Goal: Communication & Community: Answer question/provide support

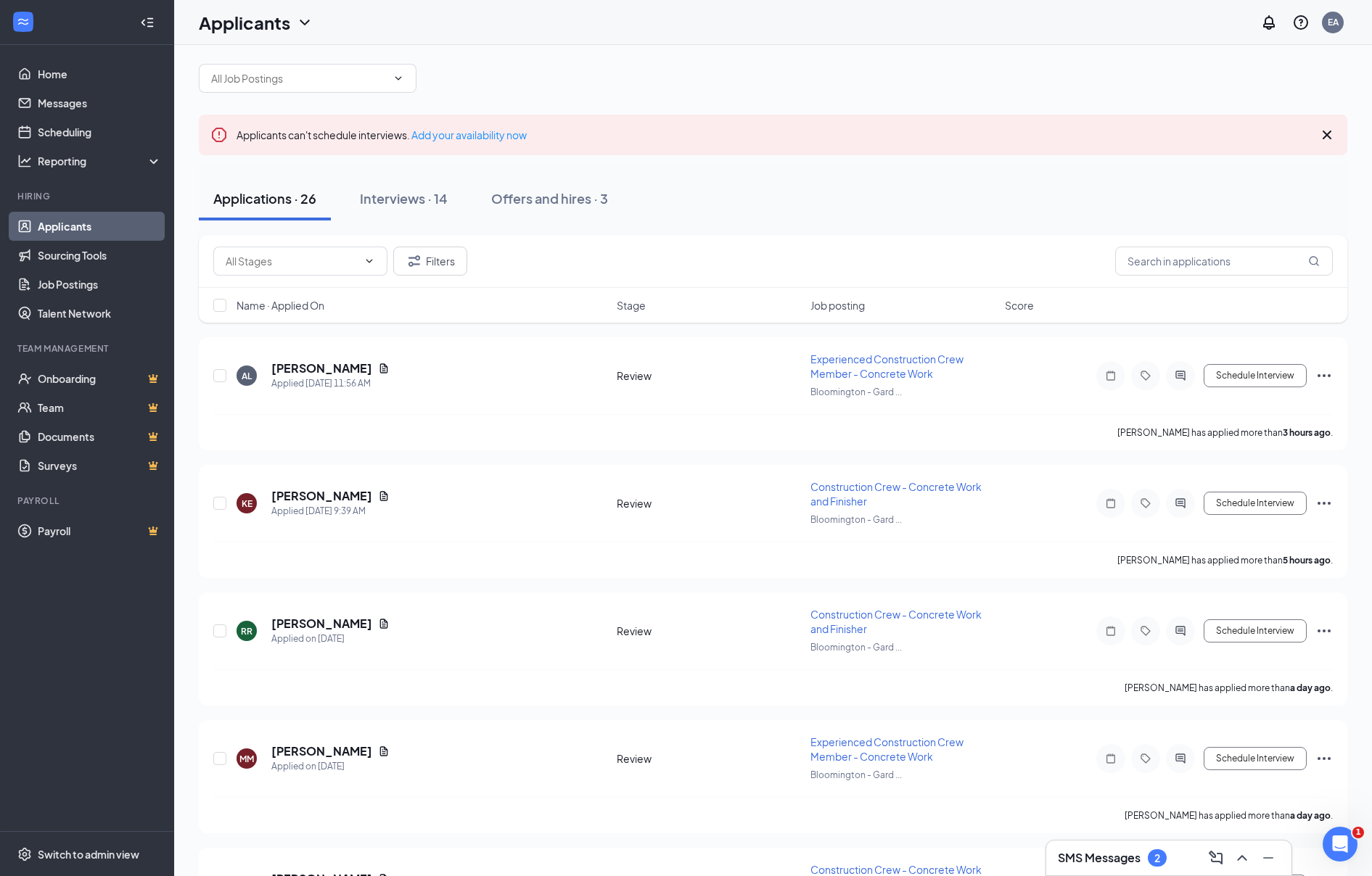
click at [1116, 860] on h3 "SMS Messages" at bounding box center [1099, 858] width 83 height 16
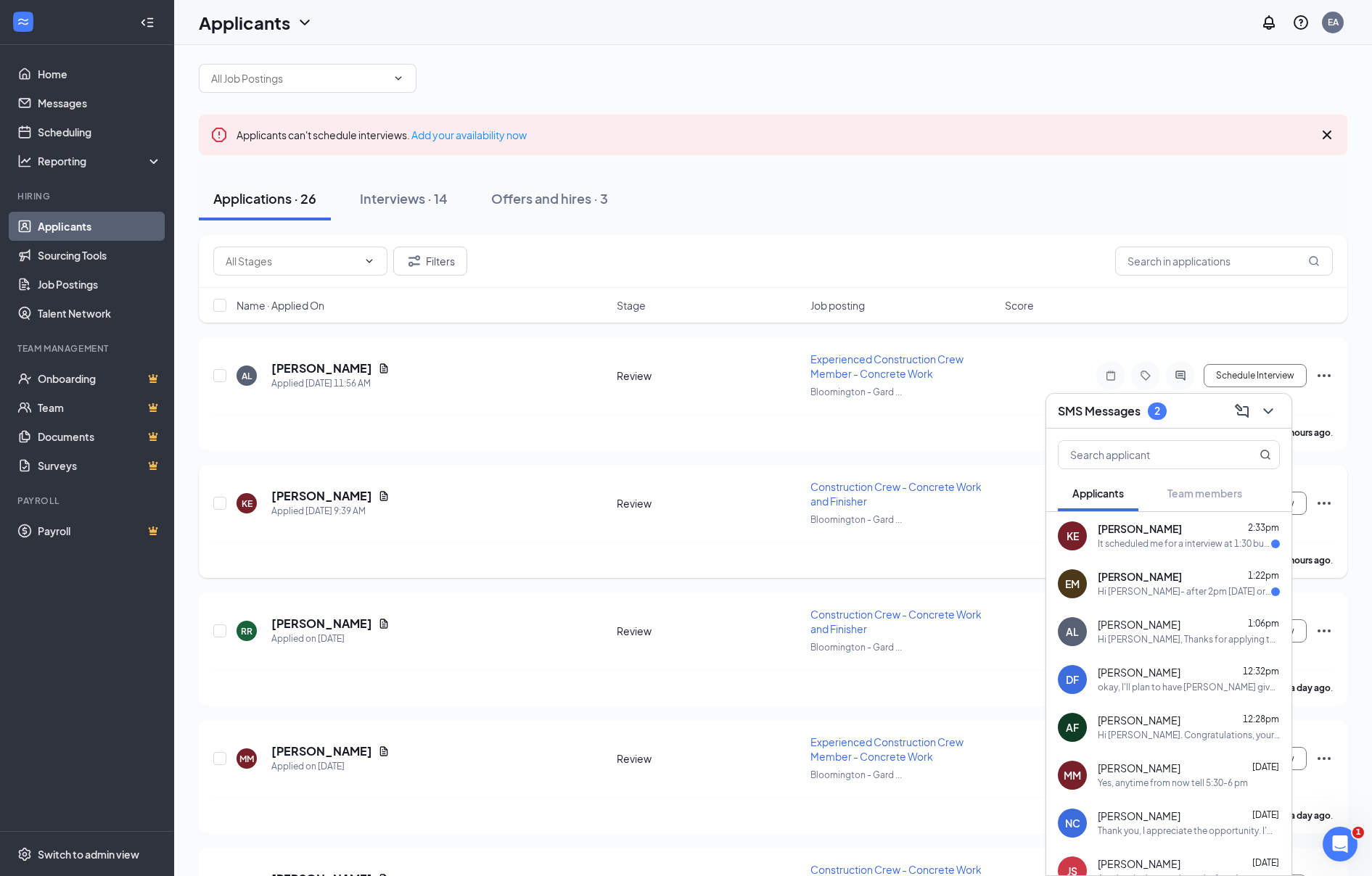
scroll to position [16, 0]
click at [1112, 547] on div "It scheduled me for a interview at 1:30 but no one has joined the meeting or ca…" at bounding box center [1185, 544] width 173 height 12
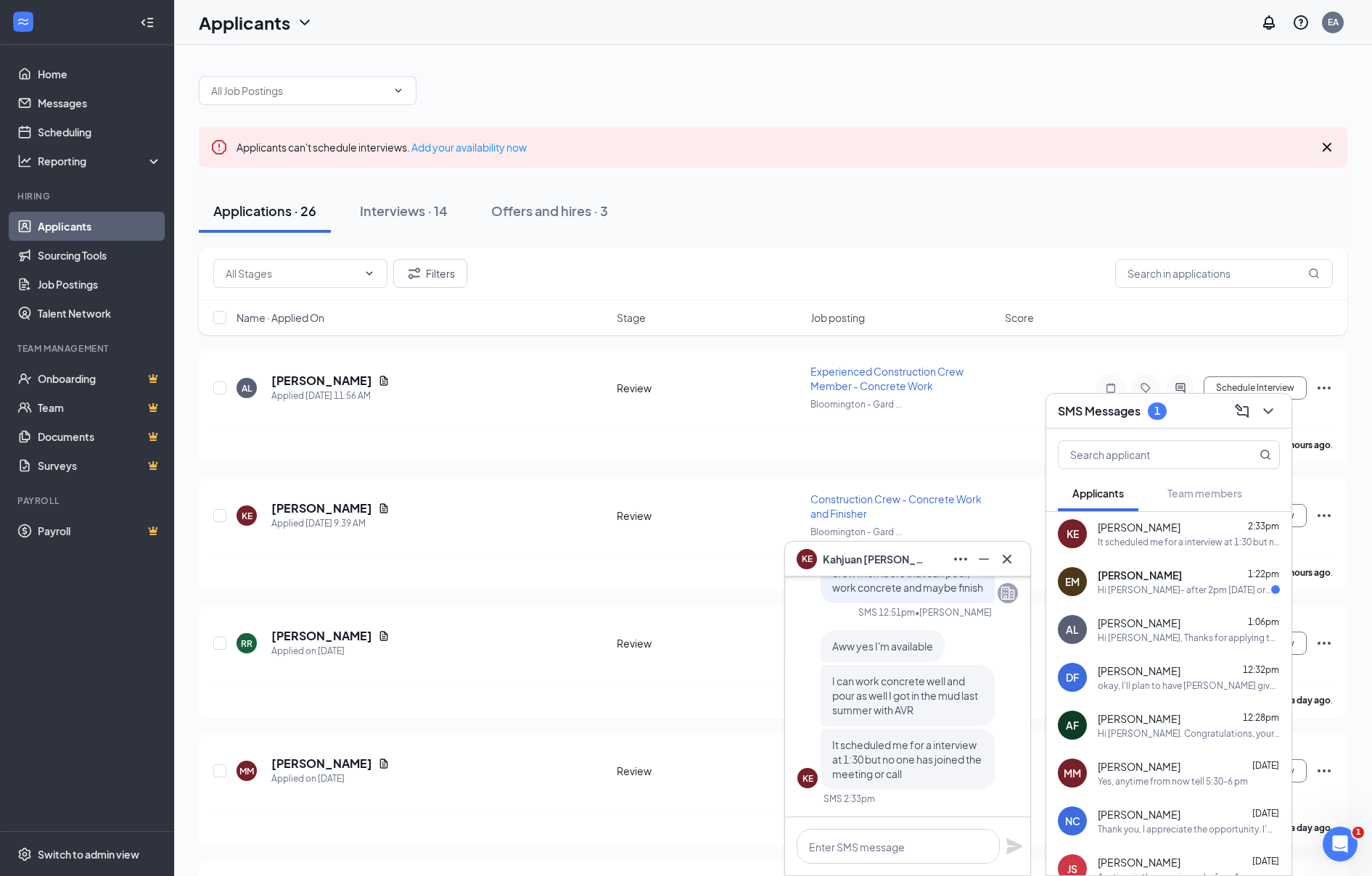
scroll to position [0, 0]
click at [858, 847] on textarea at bounding box center [898, 846] width 203 height 35
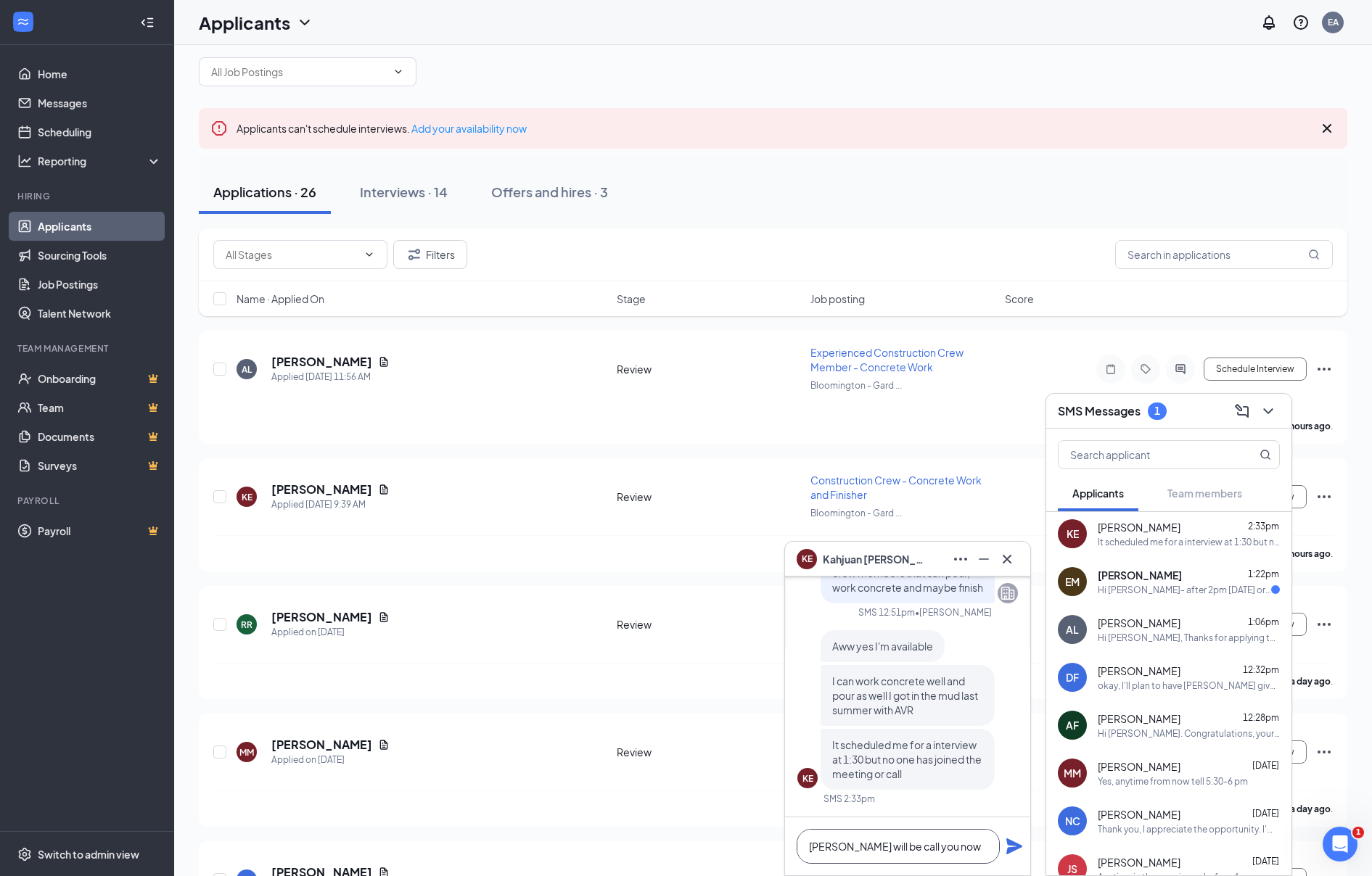
scroll to position [2, 0]
type textarea "[PERSON_NAME] will be call you now"
click at [1018, 843] on icon "Plane" at bounding box center [1015, 847] width 18 height 18
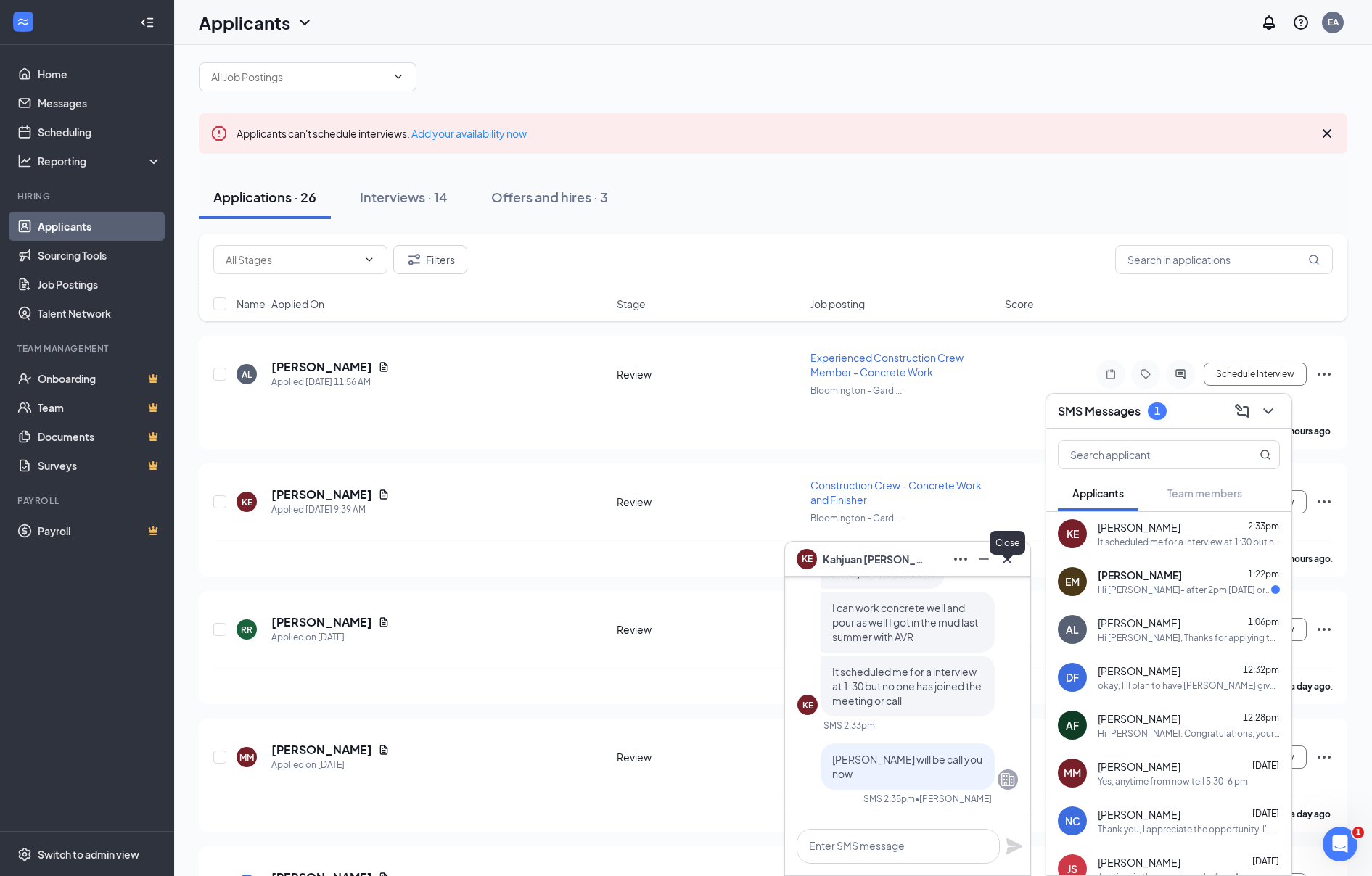
scroll to position [18, 0]
click at [1010, 561] on icon "Cross" at bounding box center [1007, 558] width 9 height 9
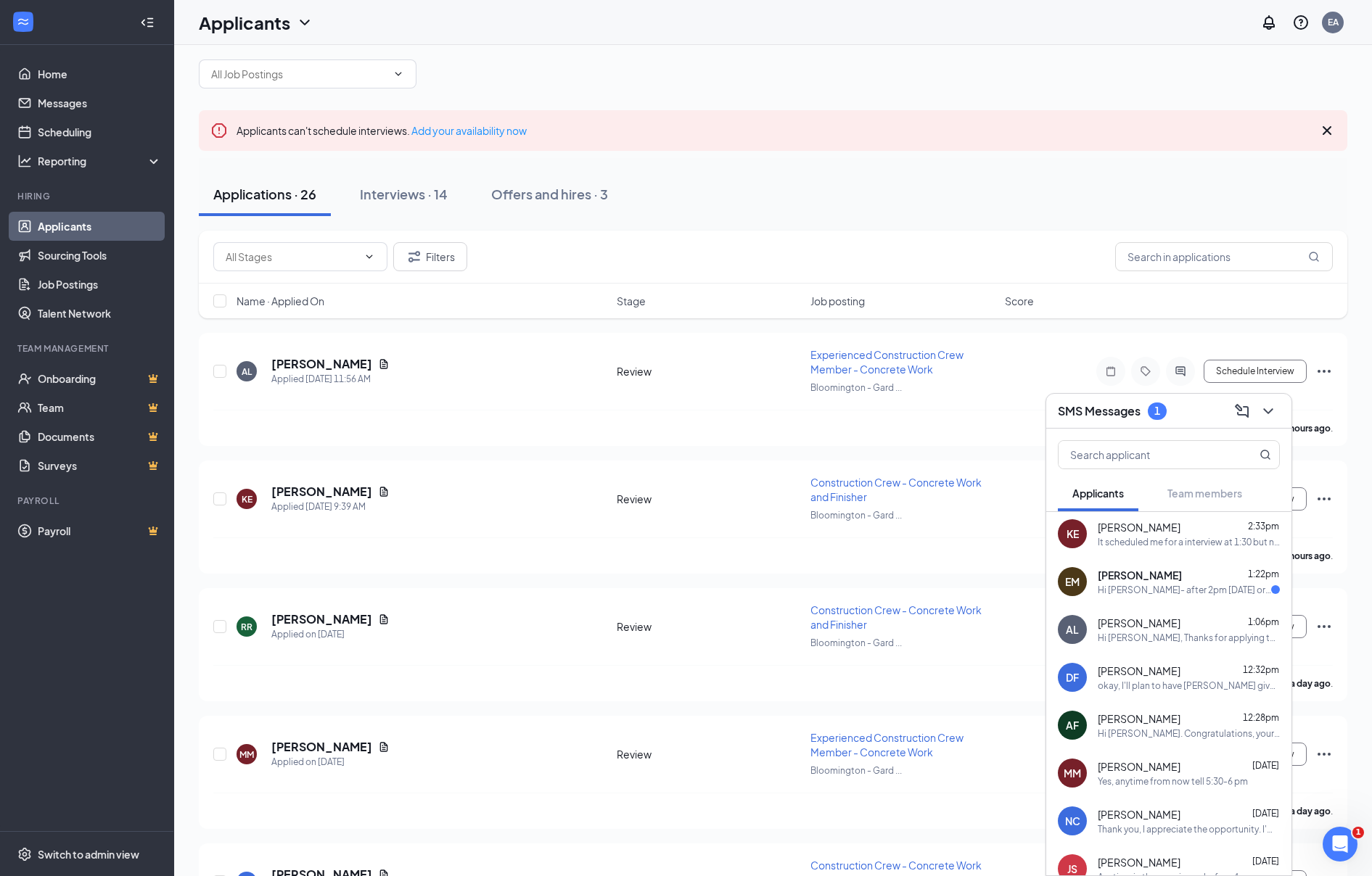
scroll to position [0, 0]
click at [1207, 586] on div "Hi [PERSON_NAME]- after 2pm [DATE] or rest of the week I can make anything work" at bounding box center [1185, 592] width 173 height 12
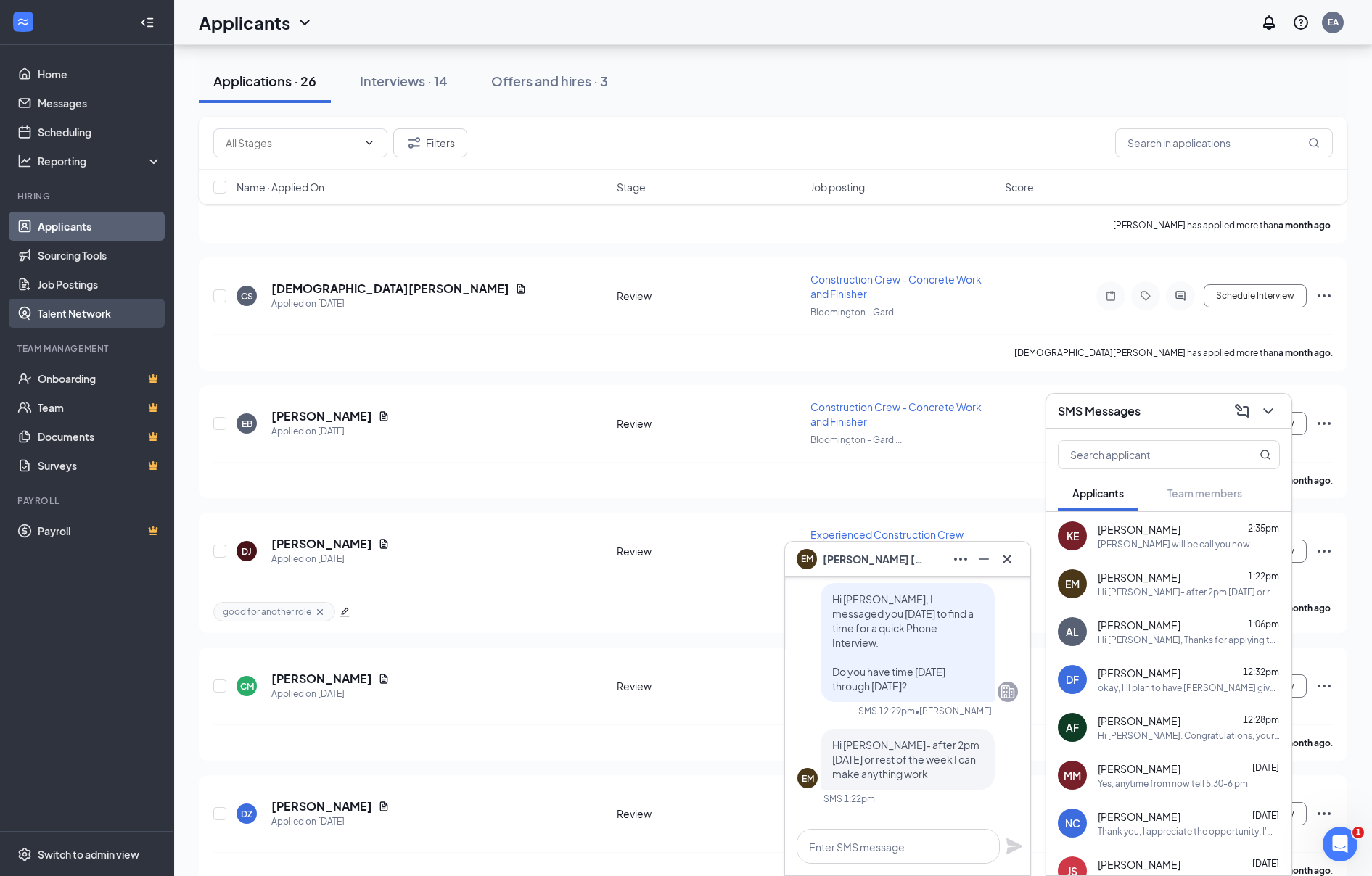
scroll to position [2804, 0]
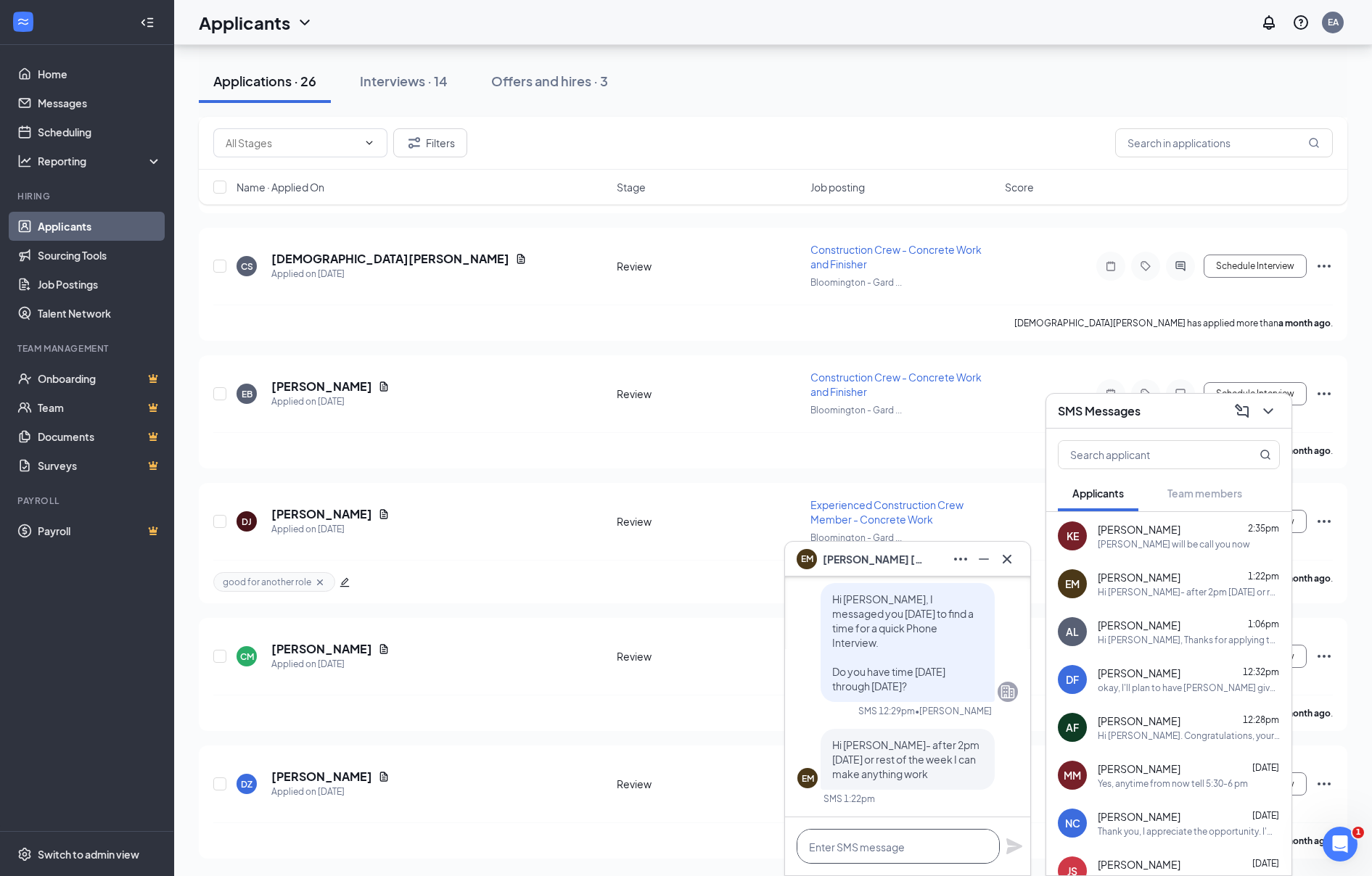
click at [893, 849] on textarea at bounding box center [898, 846] width 203 height 35
click at [868, 840] on textarea at bounding box center [898, 846] width 203 height 35
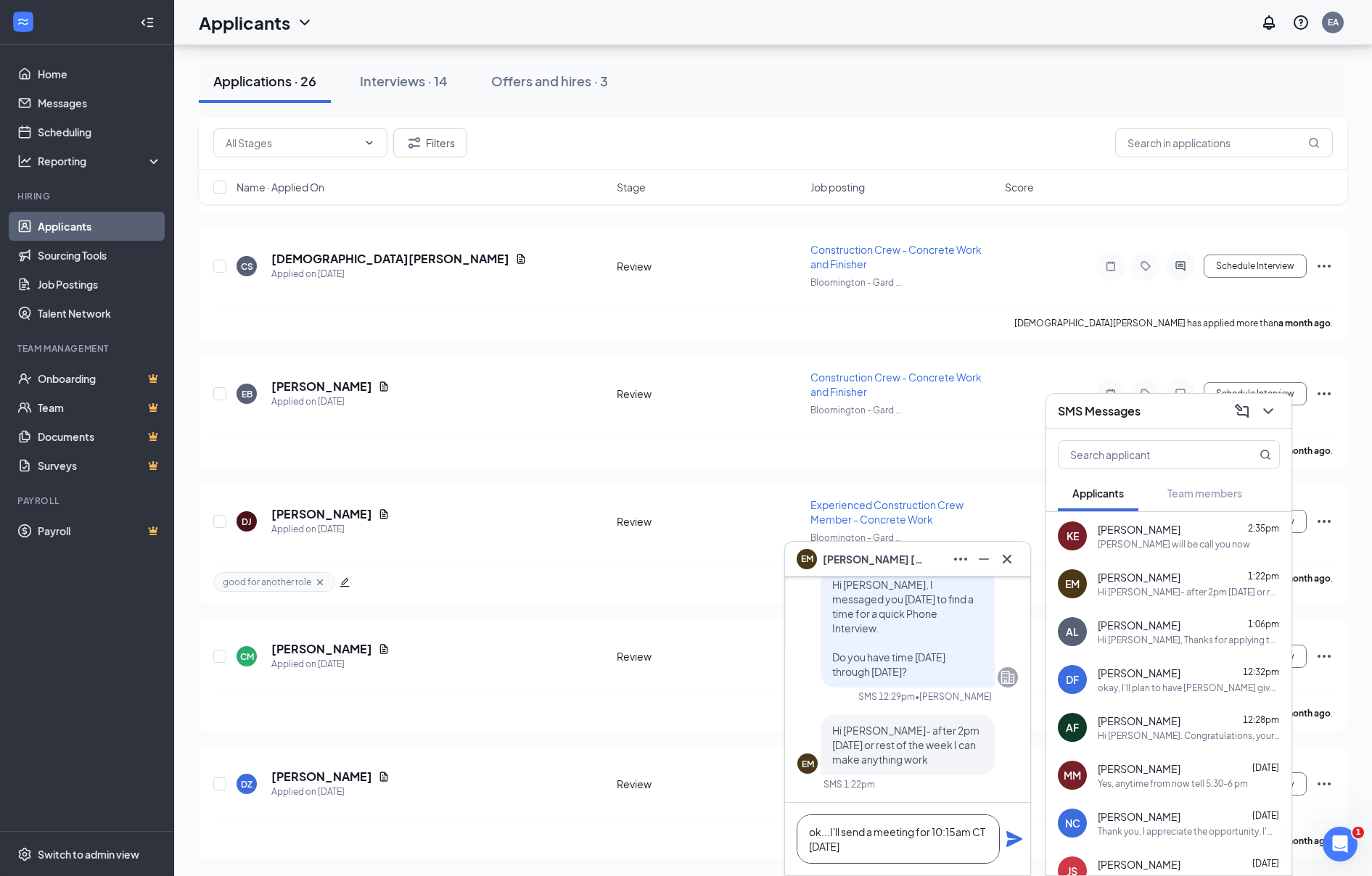
type textarea "ok...I'll send a meeting for 10:15am CT [DATE]"
click at [1016, 840] on icon "Plane" at bounding box center [1015, 840] width 16 height 16
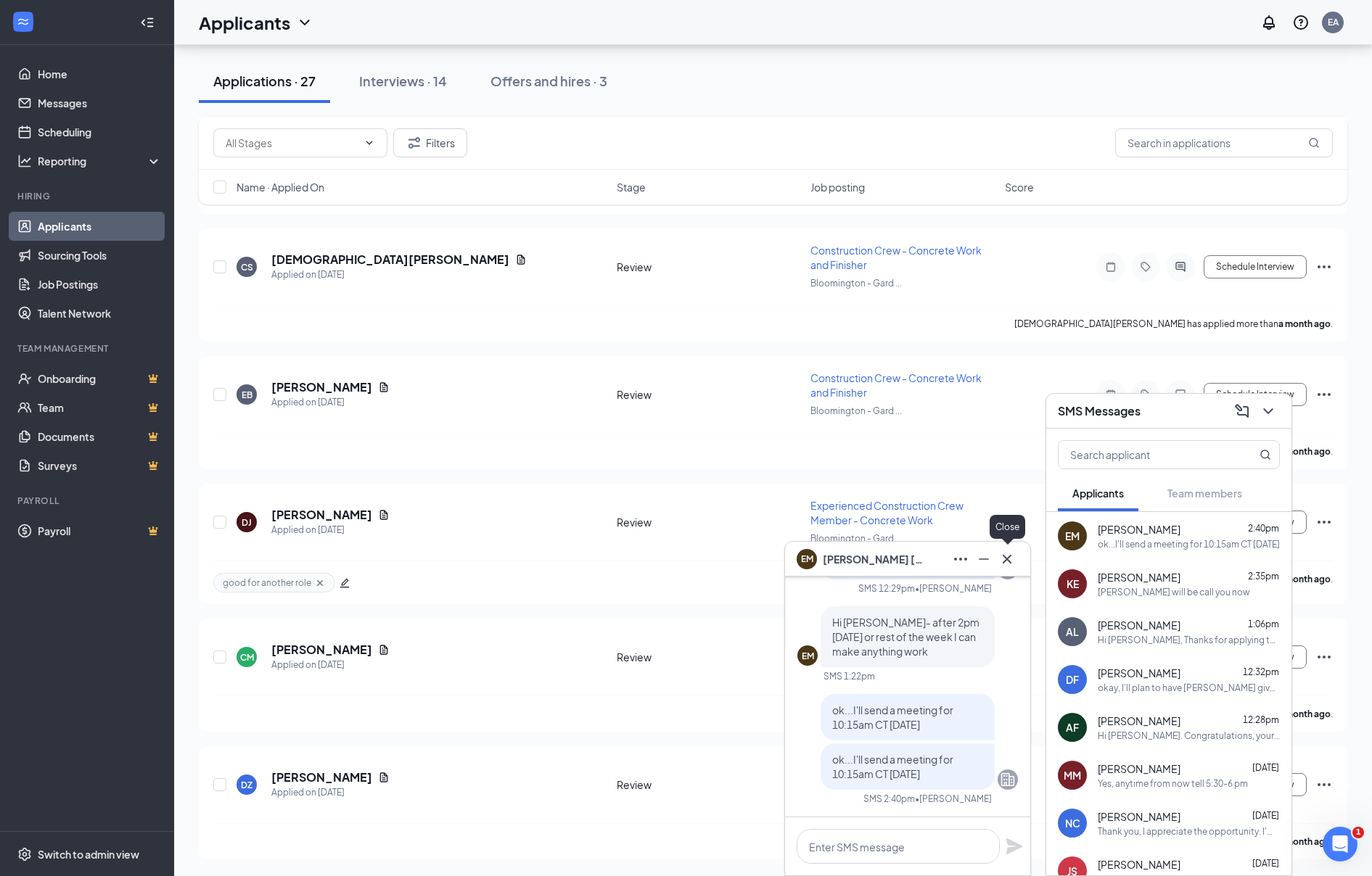
scroll to position [2801, 0]
drag, startPoint x: 1008, startPoint y: 560, endPoint x: 1077, endPoint y: 579, distance: 71.6
click at [1008, 560] on icon "Cross" at bounding box center [1007, 558] width 9 height 9
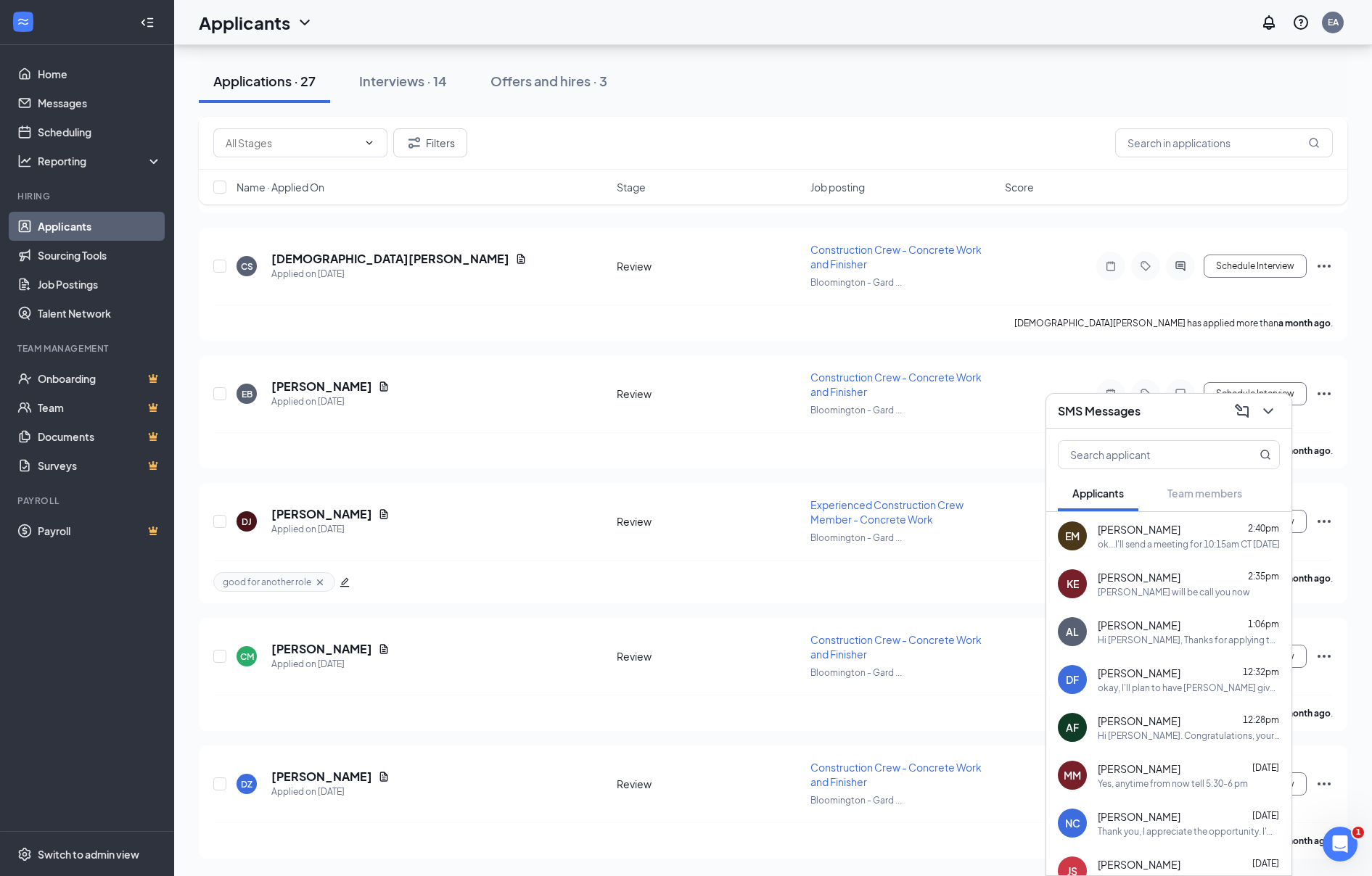
scroll to position [2802, 0]
click at [87, 230] on link "Applicants" at bounding box center [100, 227] width 124 height 29
click at [398, 91] on button "Interviews · 14" at bounding box center [403, 81] width 117 height 44
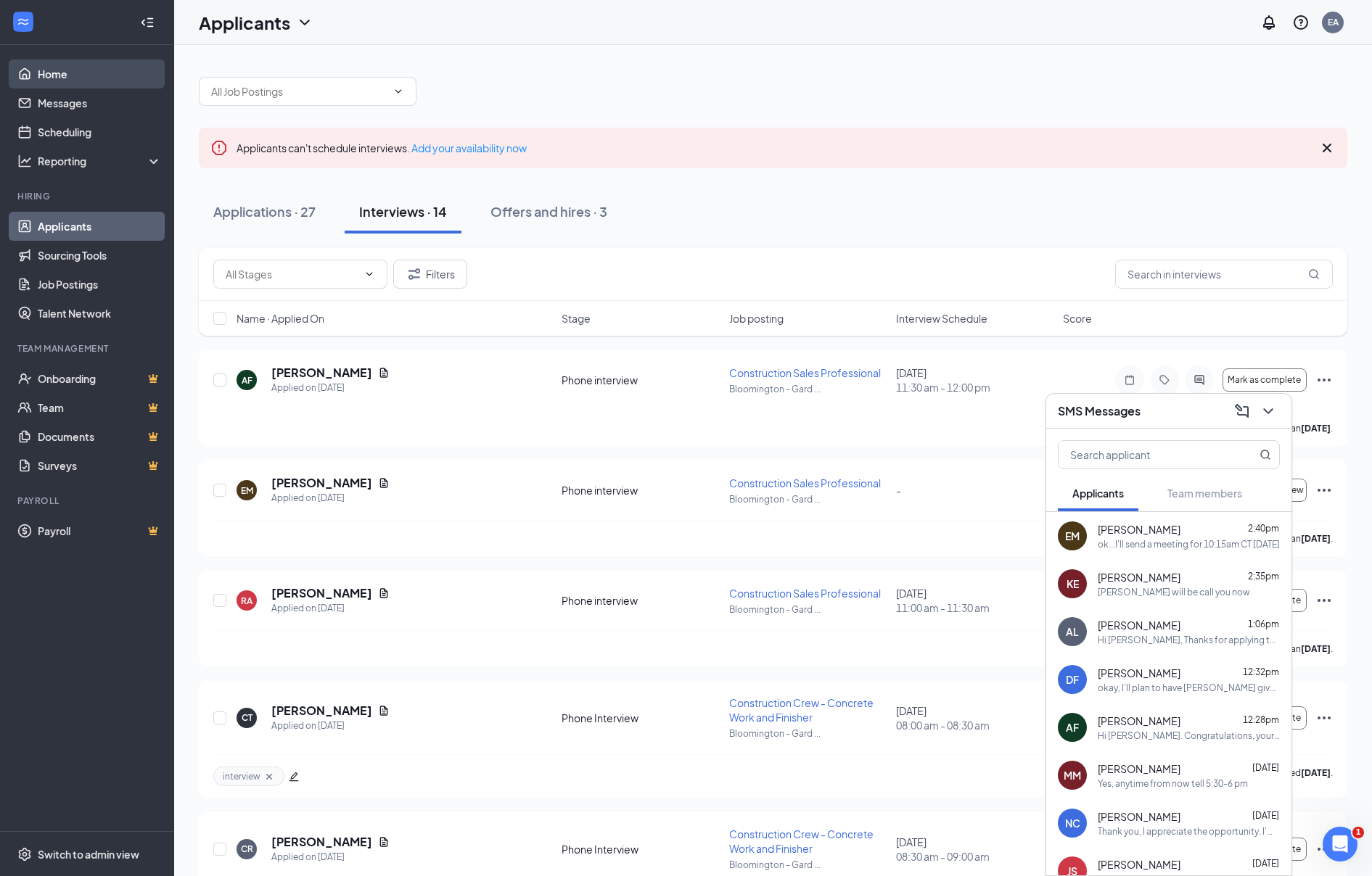
click at [74, 73] on link "Home" at bounding box center [100, 74] width 124 height 29
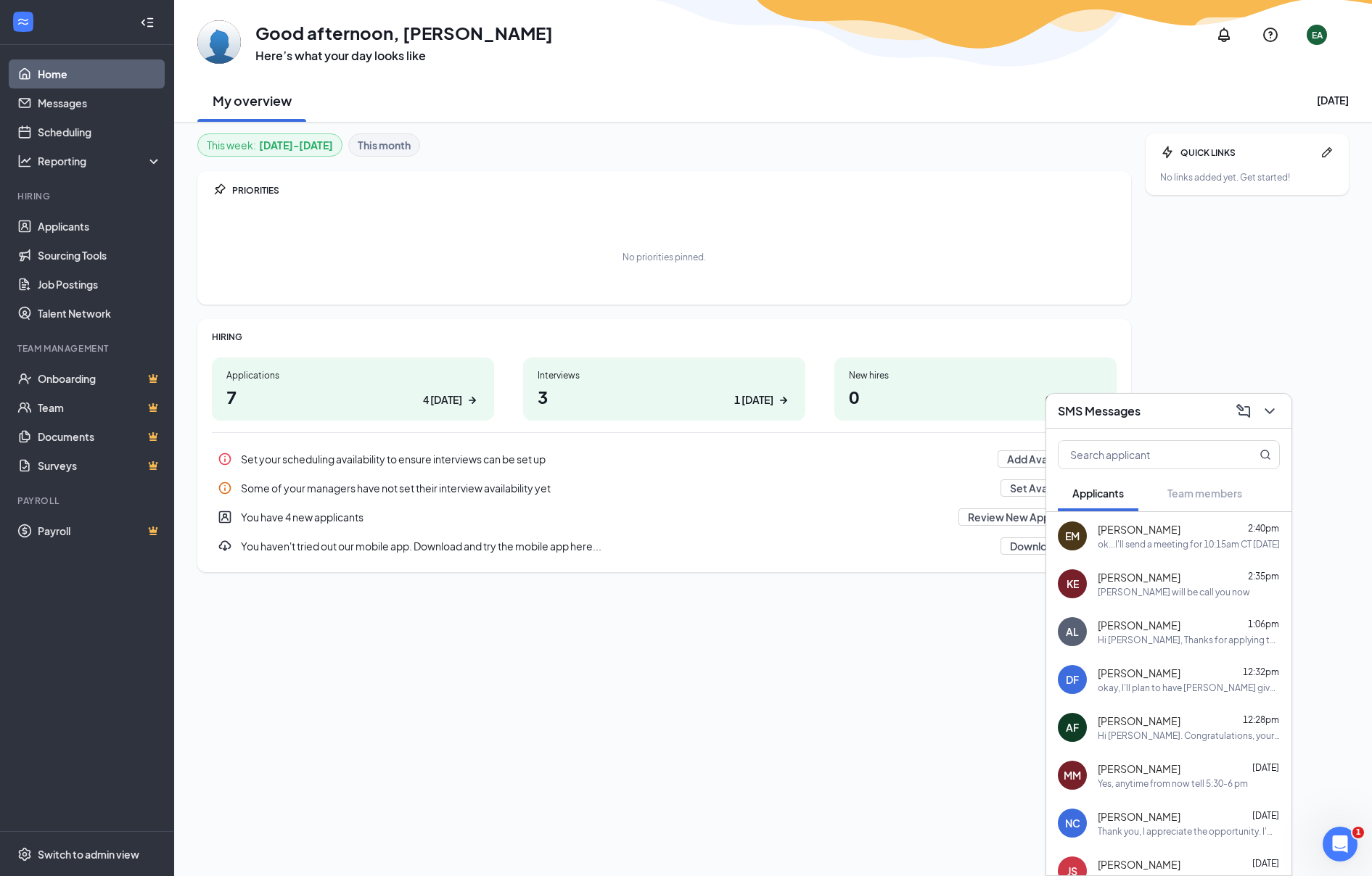
click at [816, 308] on div "This week : [DATE] - [DATE] This month PRIORITIES No priorities pinned. HIRING …" at bounding box center [664, 476] width 934 height 685
click at [1342, 828] on div "Open Intercom Messenger" at bounding box center [1338, 842] width 48 height 48
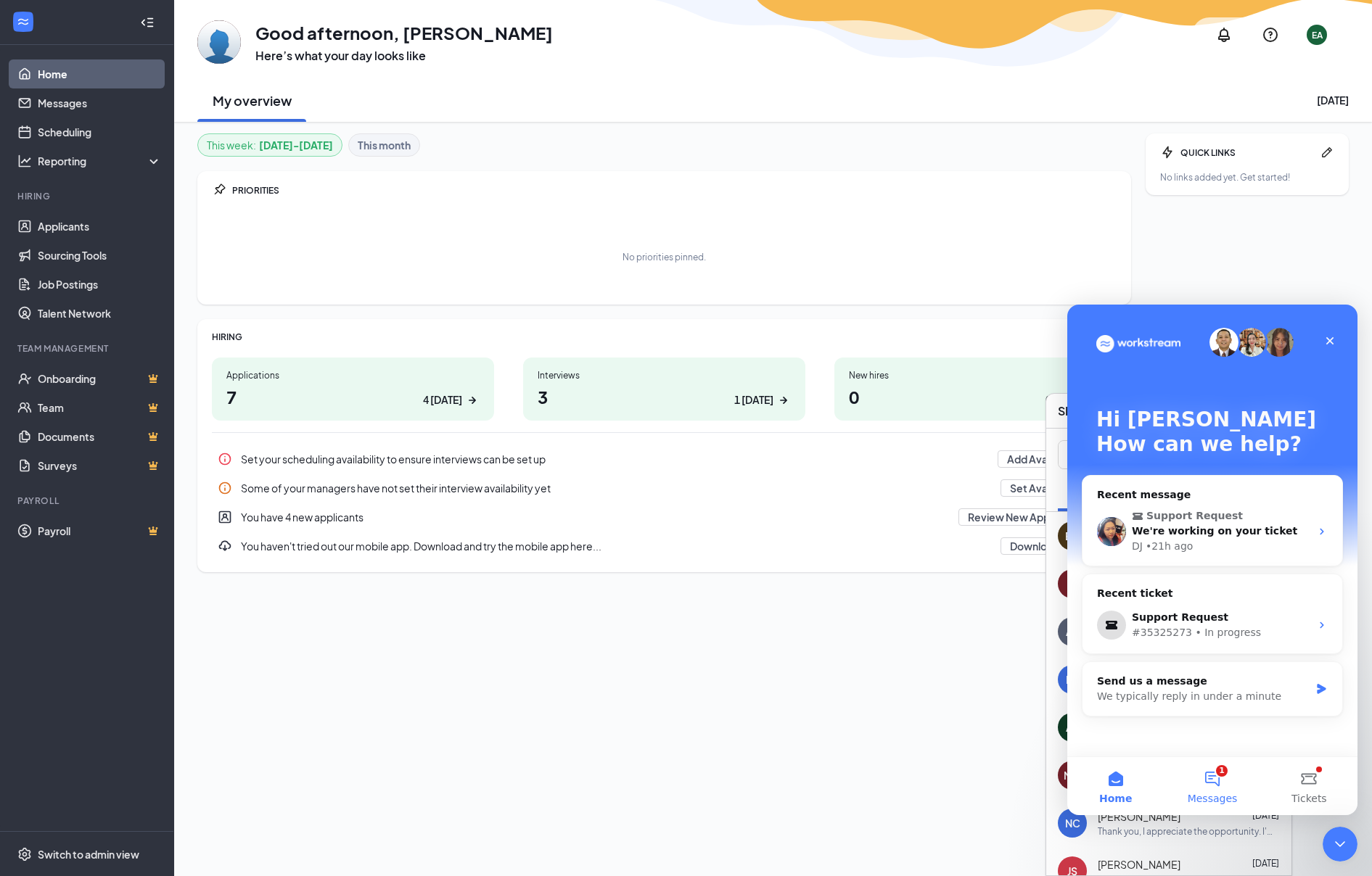
click at [1205, 772] on button "1 Messages" at bounding box center [1212, 786] width 96 height 58
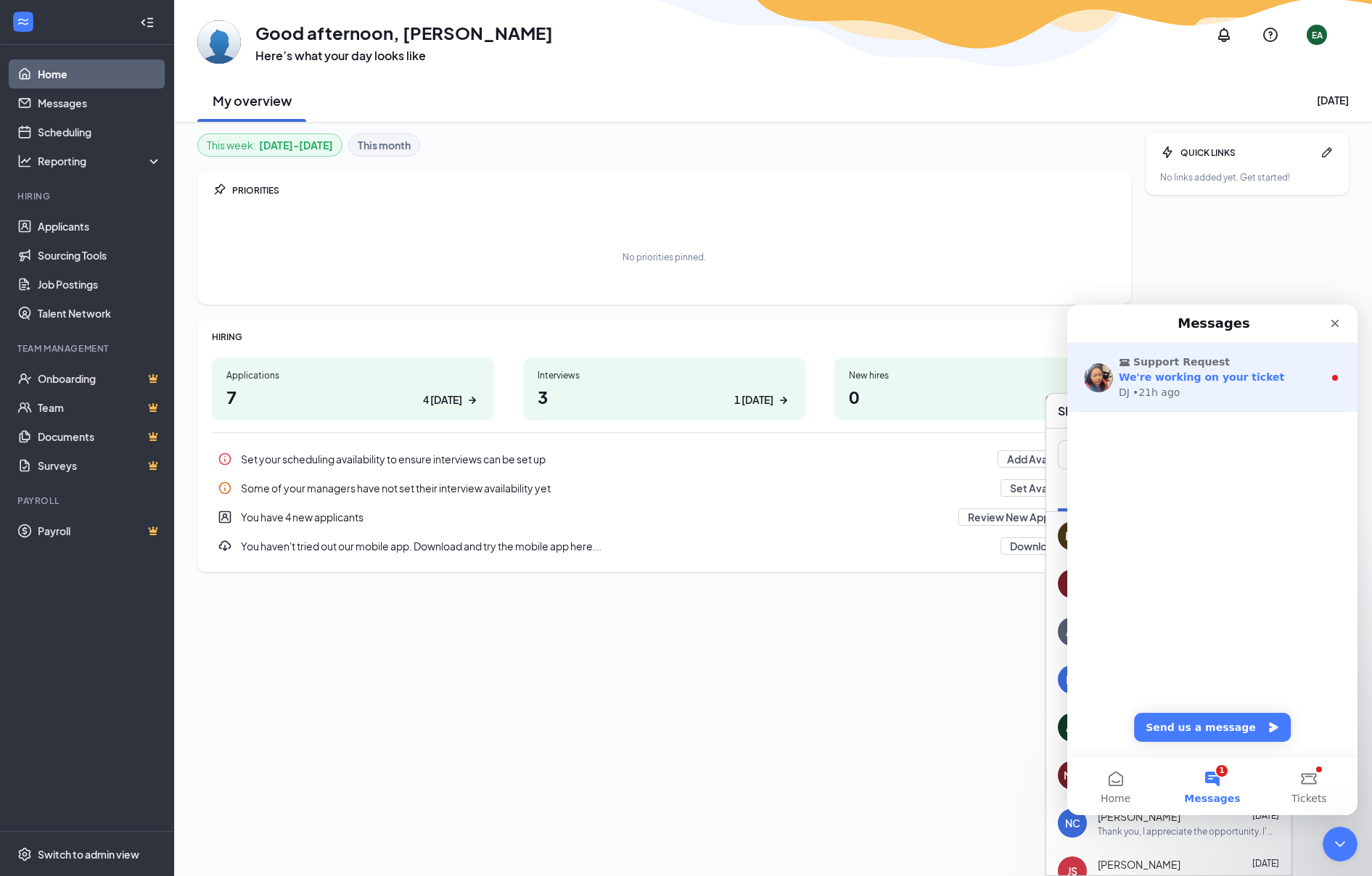
click at [1196, 380] on span "We're working on your ticket" at bounding box center [1202, 377] width 165 height 11
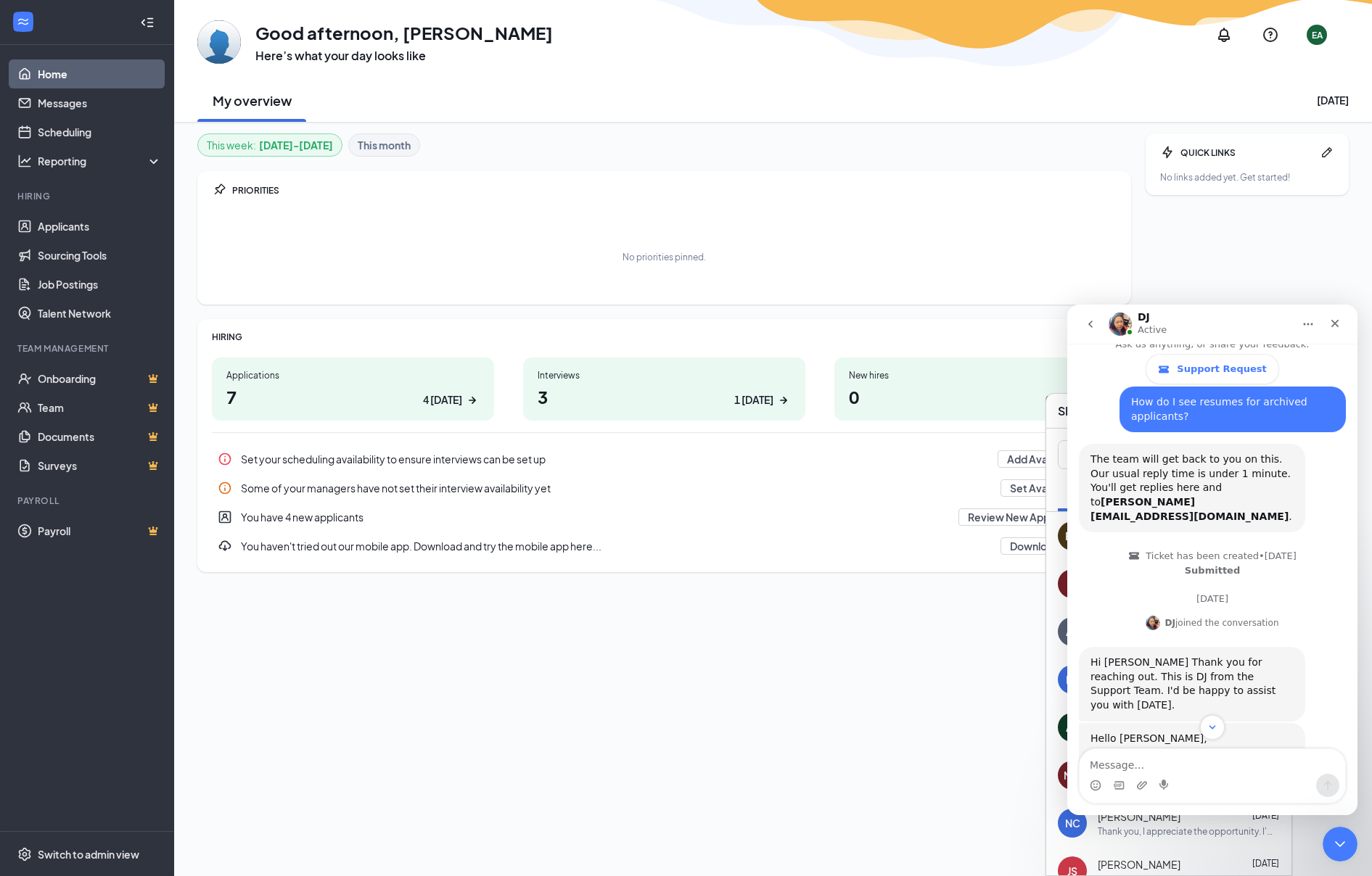
scroll to position [446, 0]
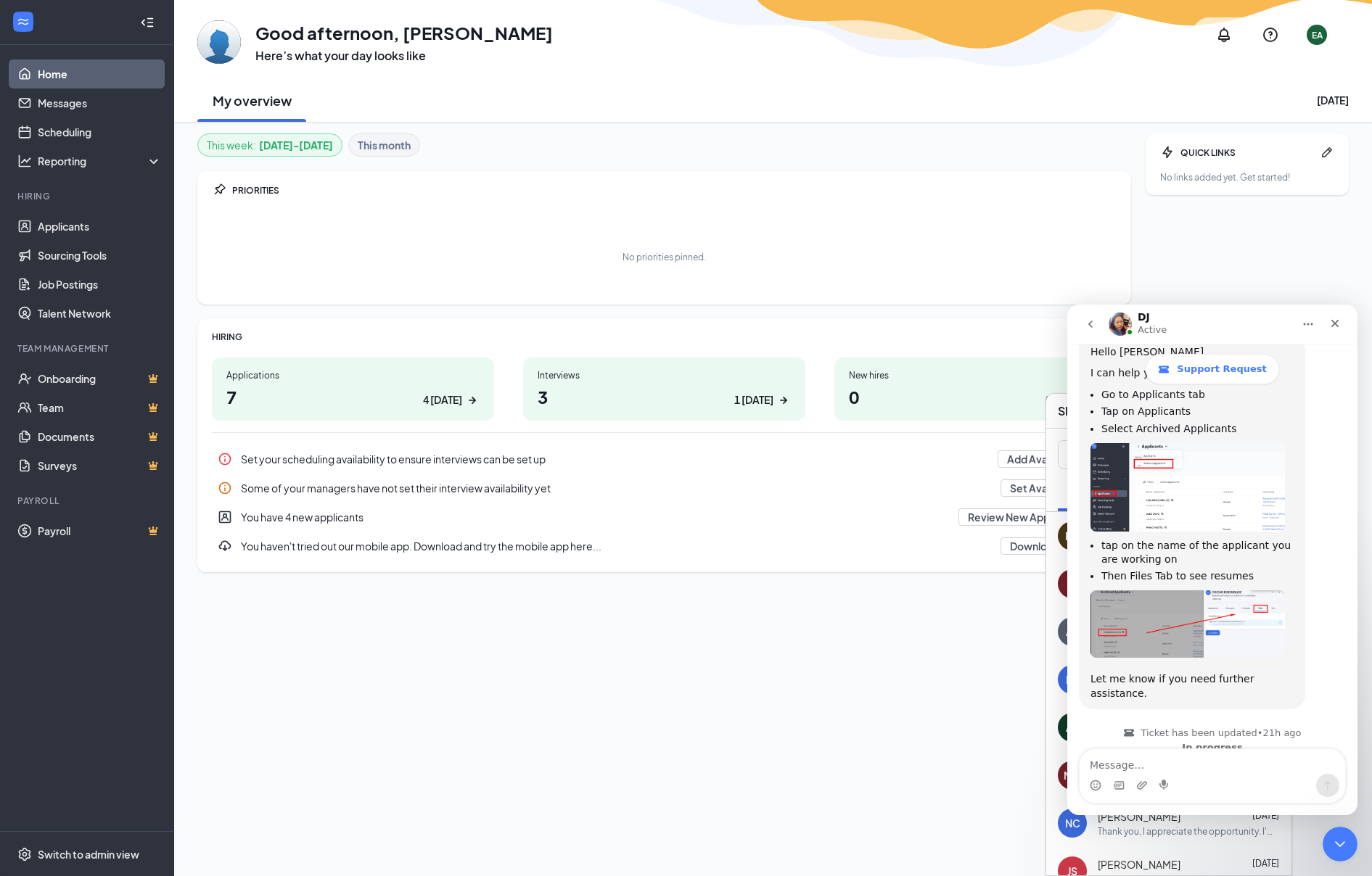
drag, startPoint x: 415, startPoint y: 251, endPoint x: 368, endPoint y: 253, distance: 47.0
click at [415, 251] on div "No priorities pinned." at bounding box center [664, 257] width 905 height 73
click at [59, 103] on link "Messages" at bounding box center [100, 103] width 124 height 29
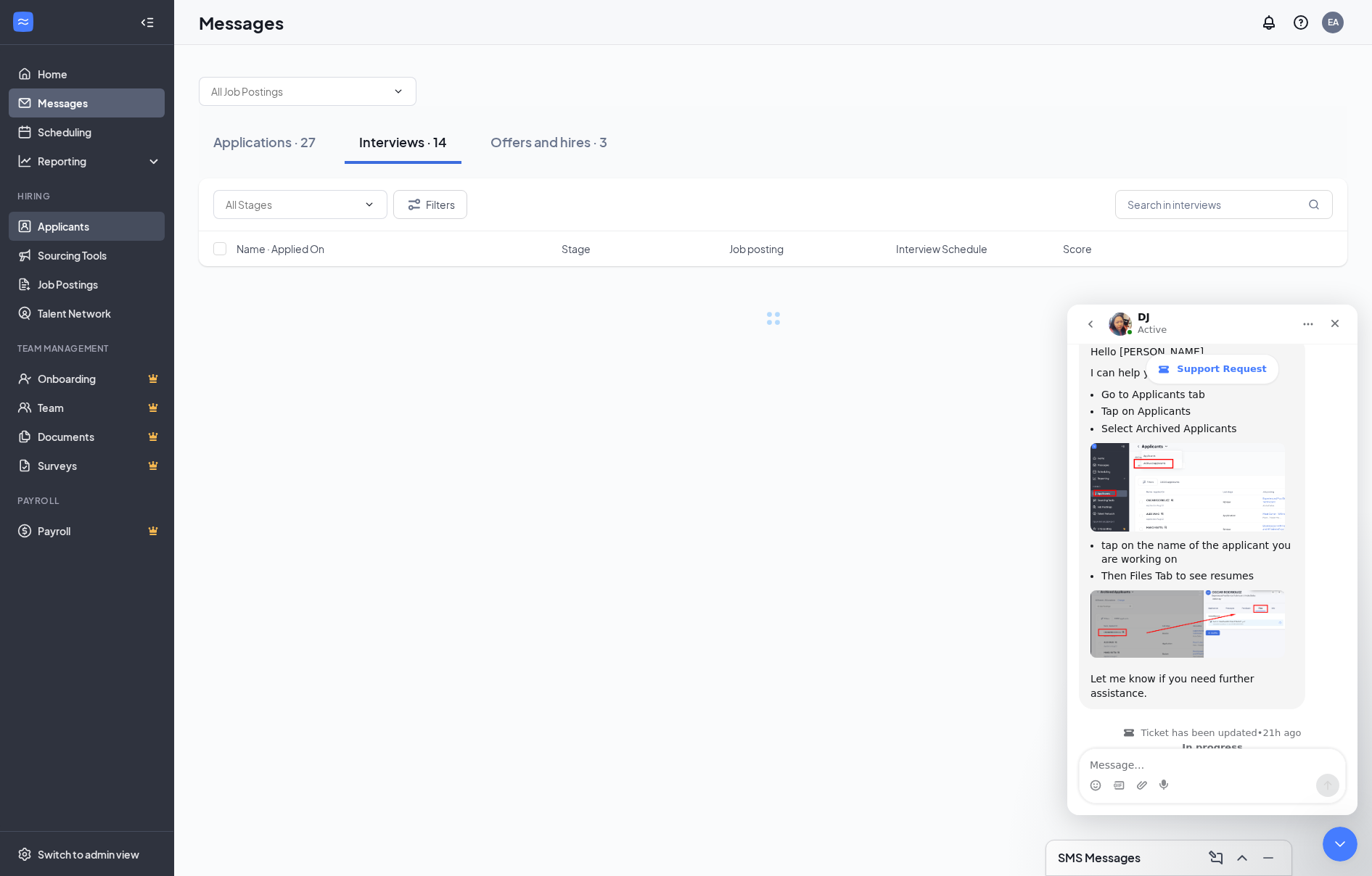
click at [92, 227] on link "Applicants" at bounding box center [100, 227] width 124 height 29
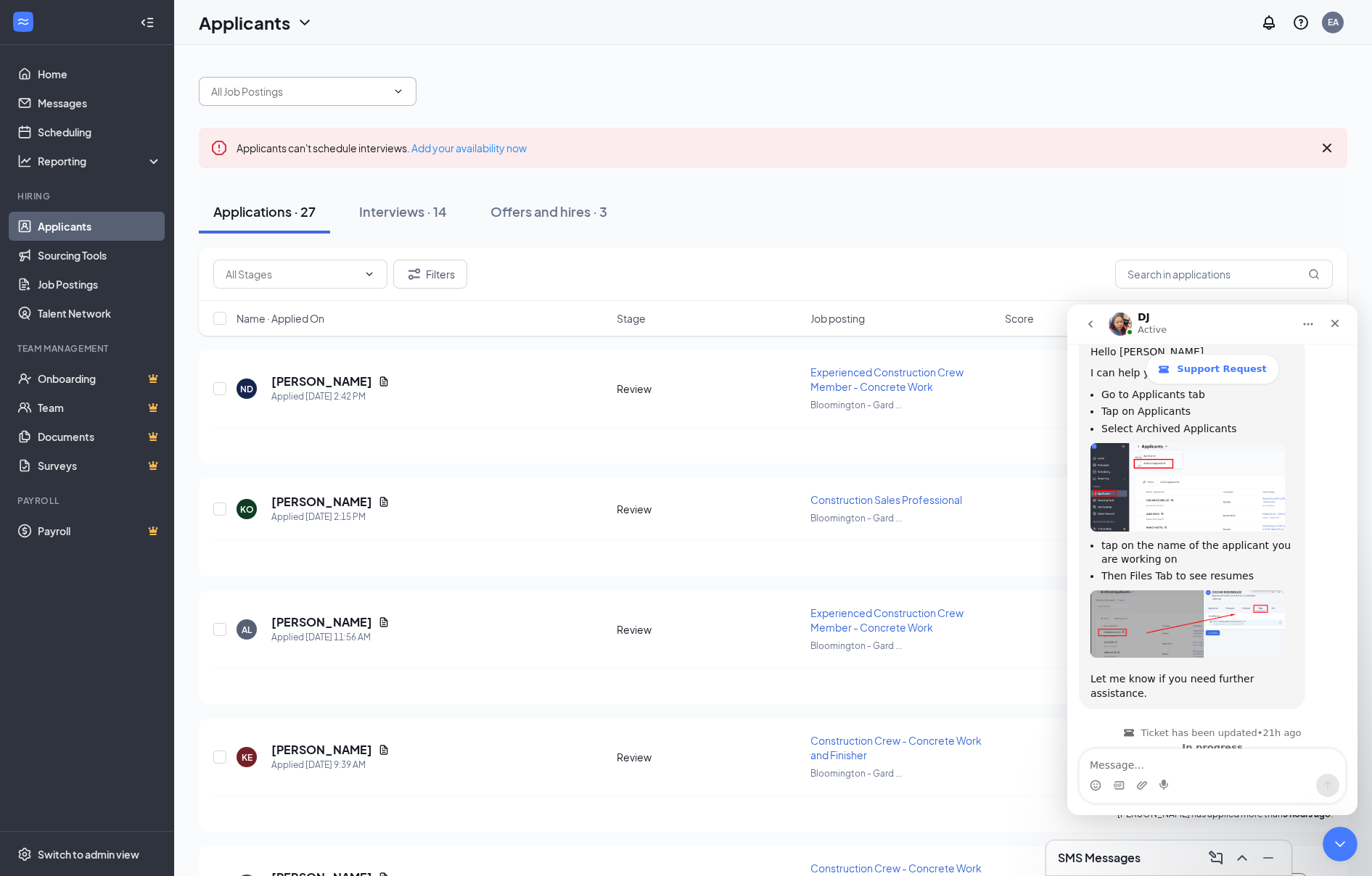
click at [289, 101] on span at bounding box center [307, 91] width 218 height 29
click at [359, 98] on input "text" at bounding box center [299, 91] width 176 height 16
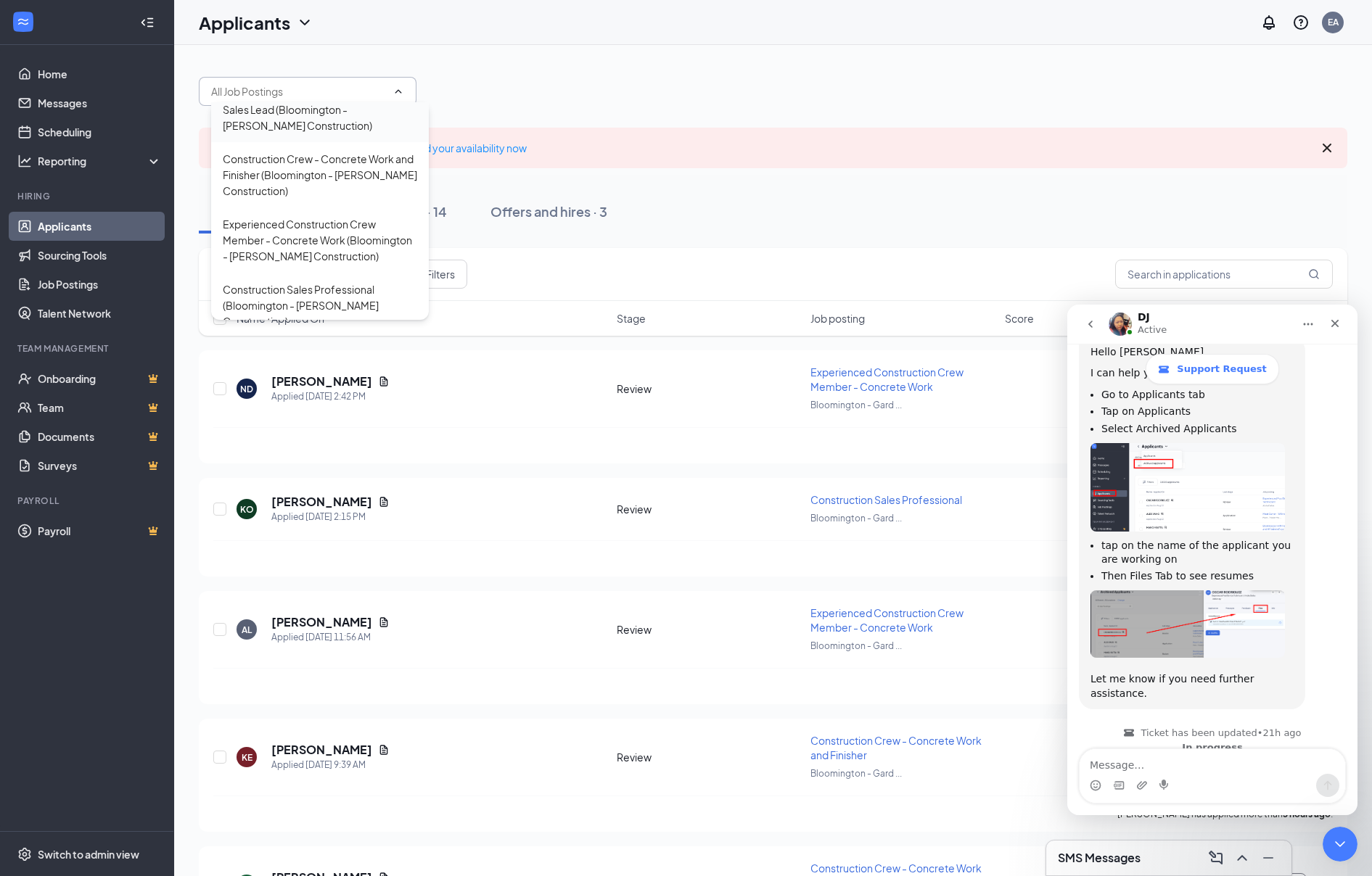
scroll to position [11, 0]
click at [337, 123] on div "Sales Lead (Bloomington - [PERSON_NAME] Construction)" at bounding box center [320, 115] width 194 height 32
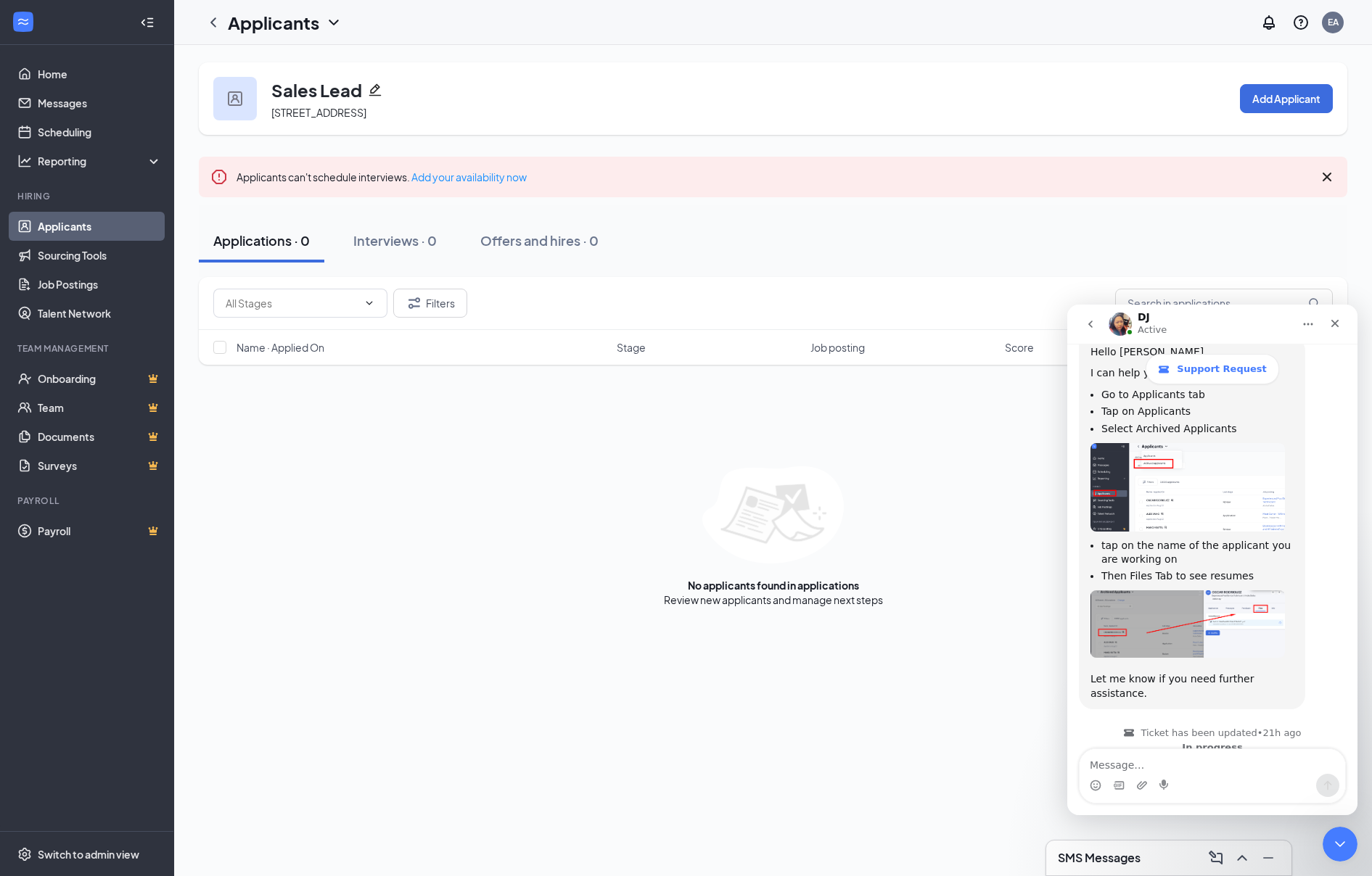
click at [313, 29] on h1 "Applicants" at bounding box center [273, 23] width 92 height 24
click at [313, 91] on link "Archived applicants" at bounding box center [315, 95] width 157 height 15
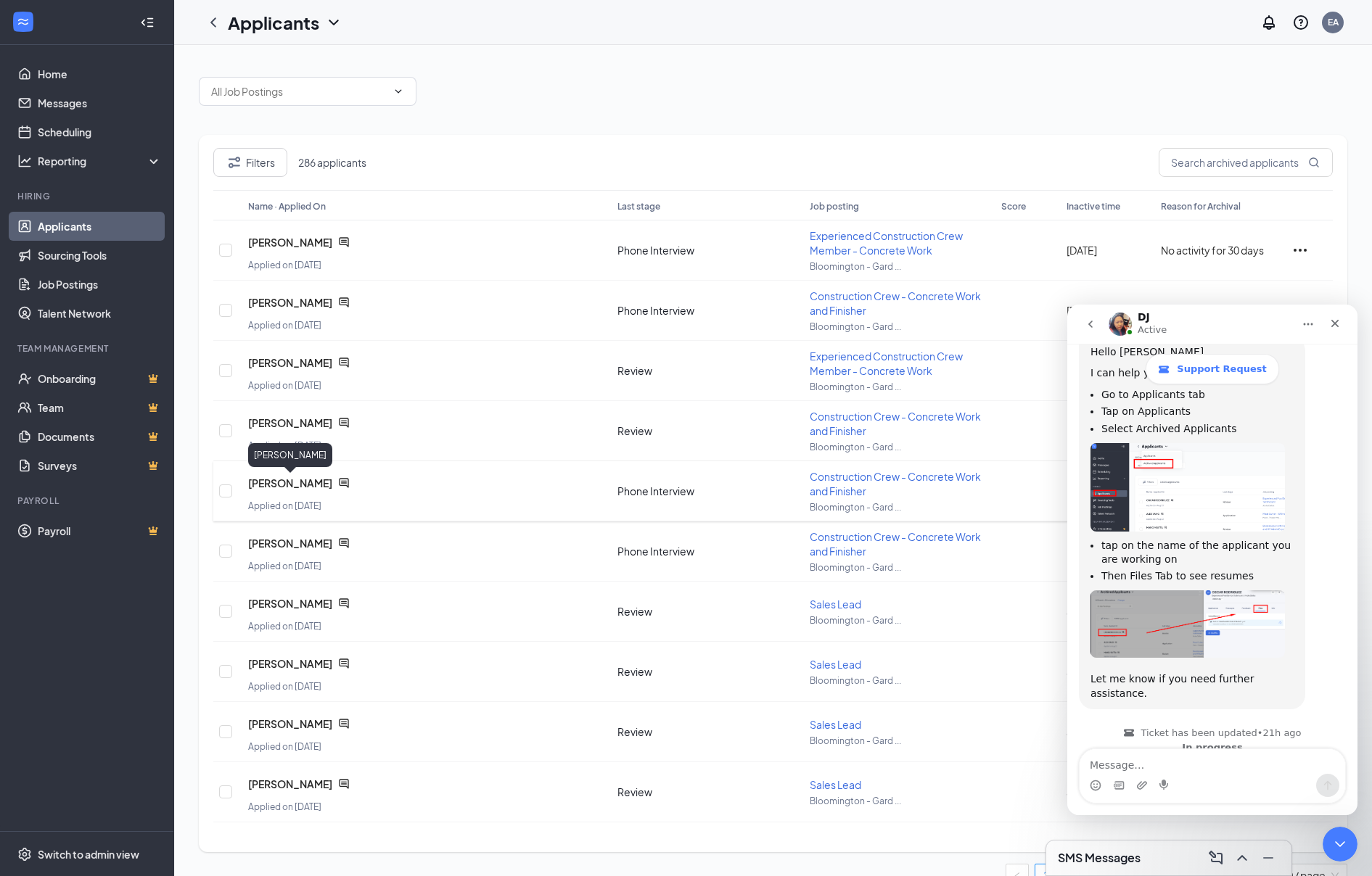
click at [273, 483] on span "[PERSON_NAME]" at bounding box center [290, 483] width 84 height 15
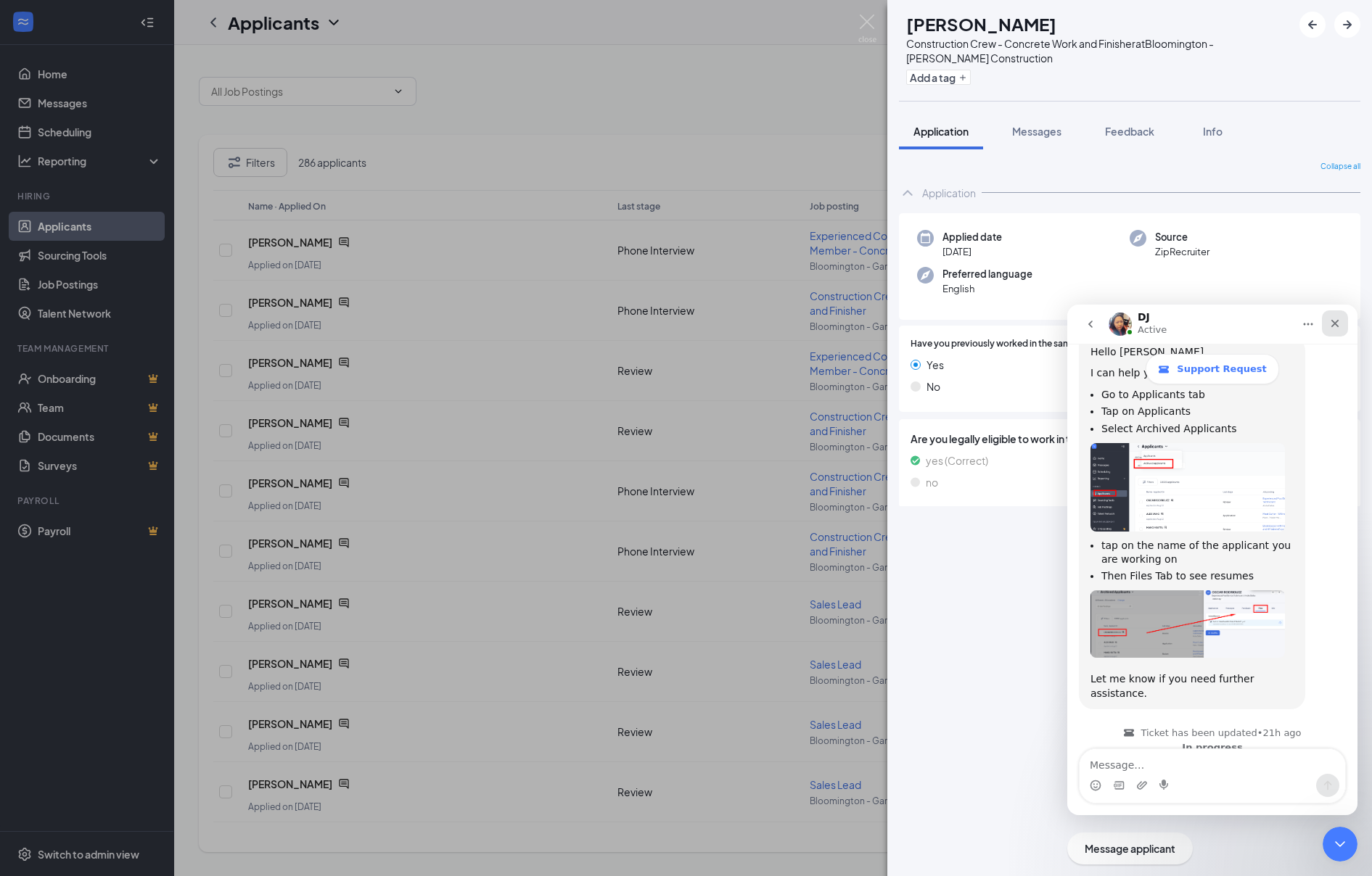
click at [1339, 327] on icon "Close" at bounding box center [1335, 323] width 11 height 11
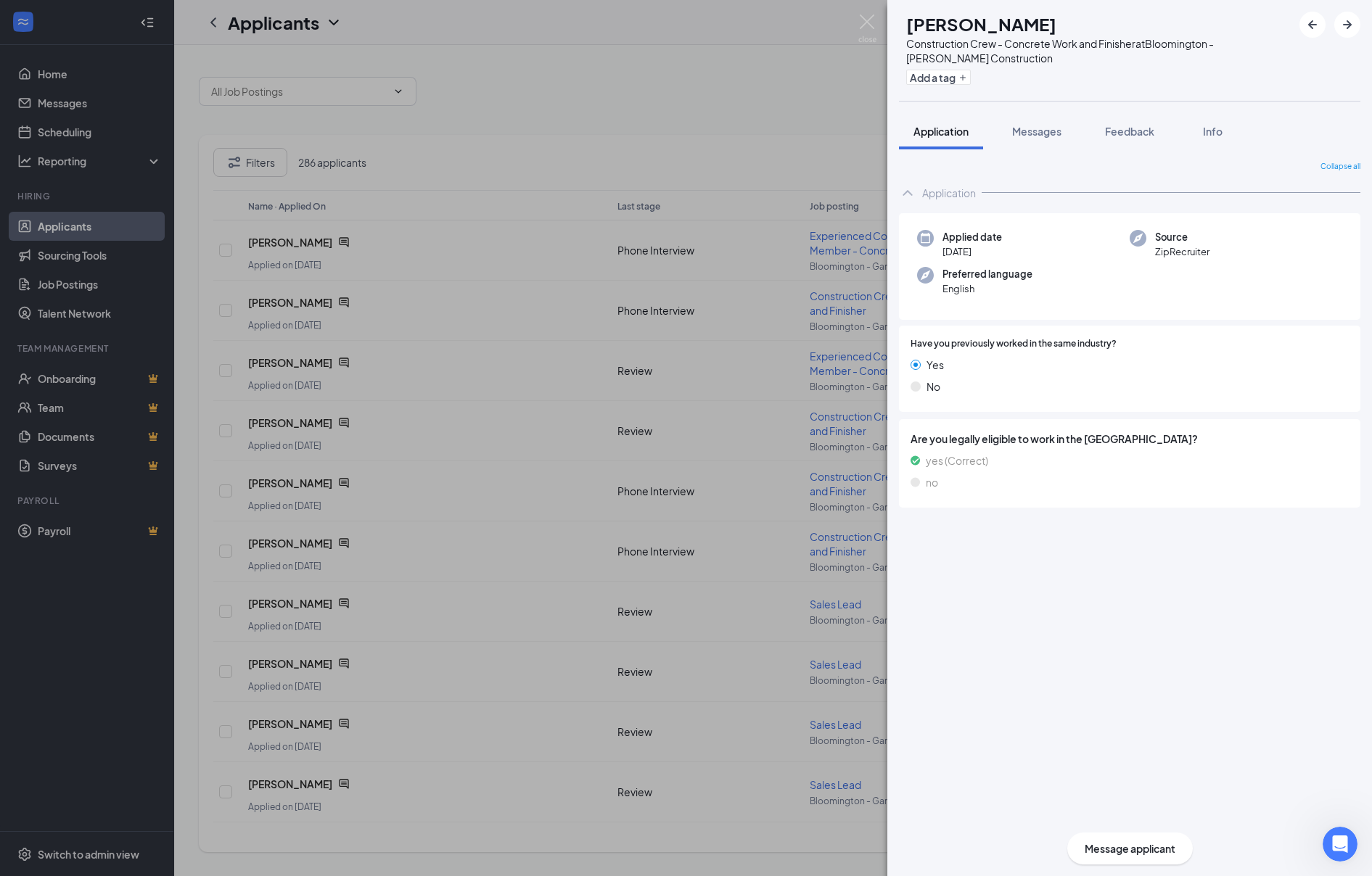
scroll to position [446, 0]
click at [1347, 848] on div "Open Intercom Messenger" at bounding box center [1338, 842] width 48 height 48
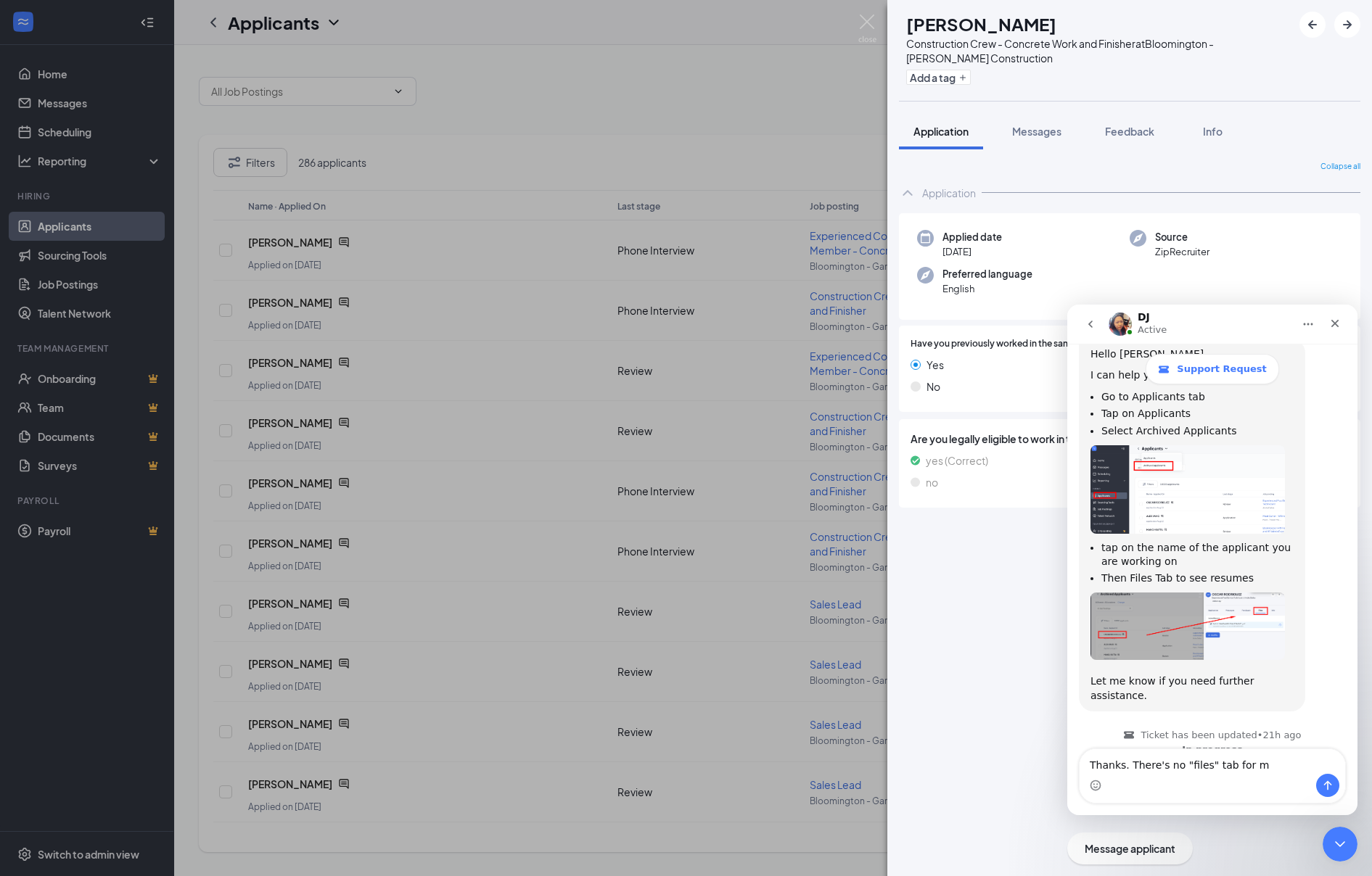
type textarea "Thanks. There's no "files" tab for me"
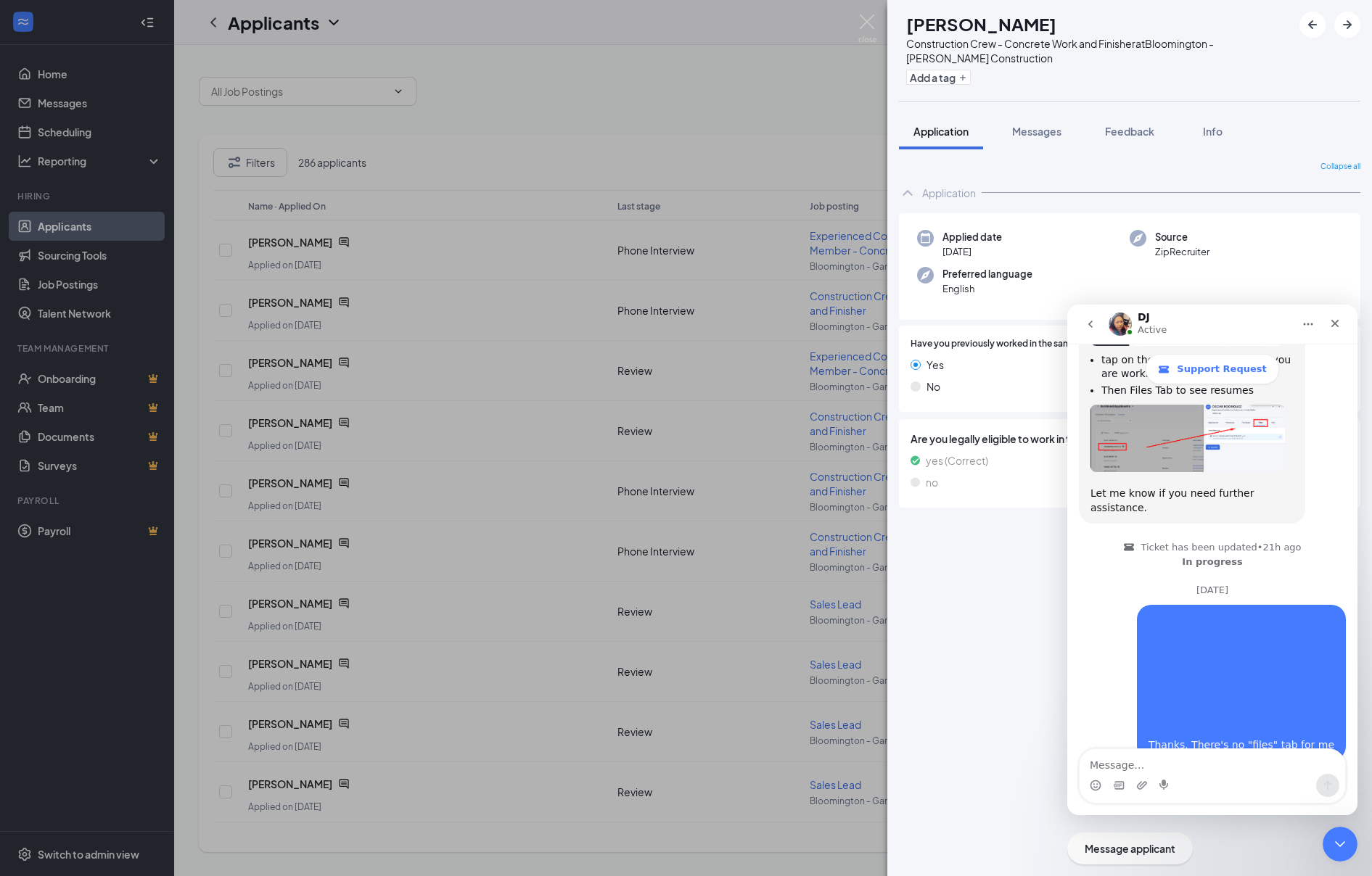
scroll to position [639, 0]
